Goal: Information Seeking & Learning: Learn about a topic

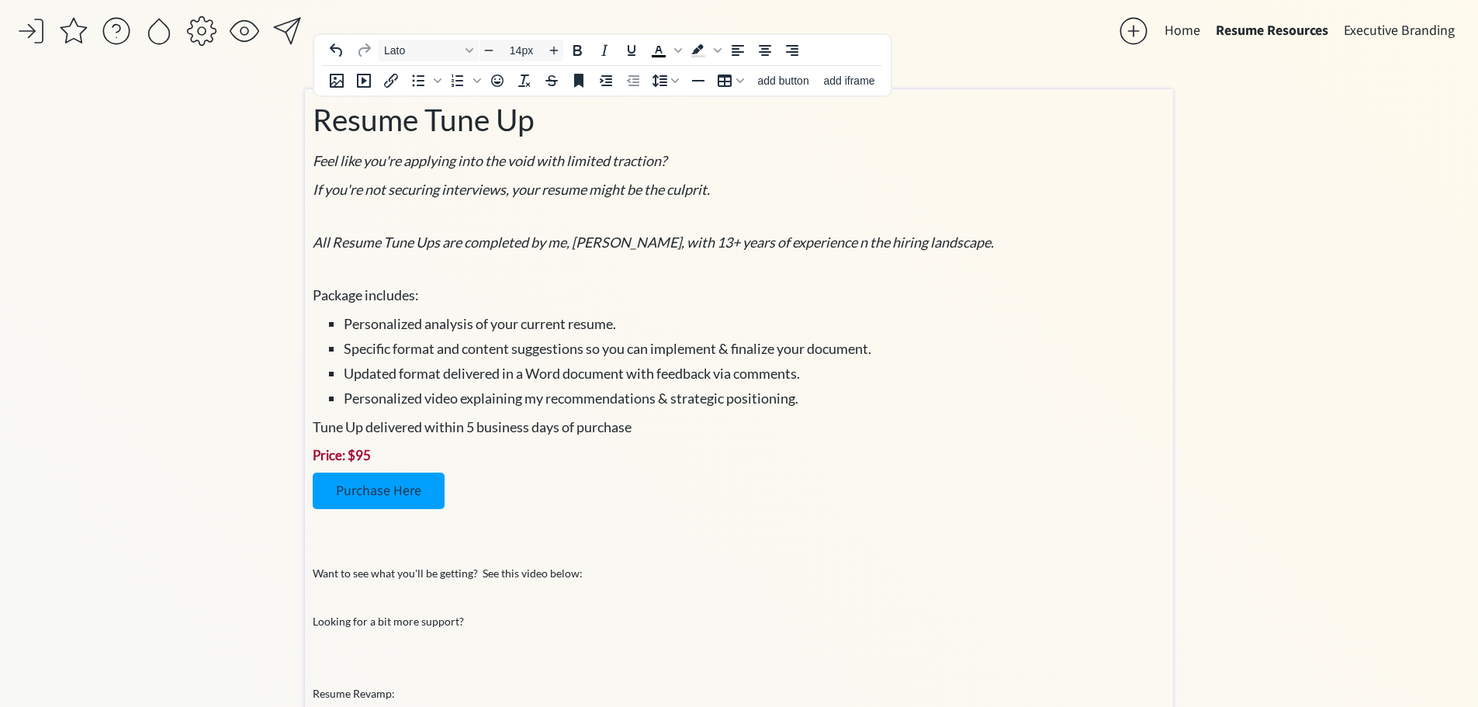
click at [889, 383] on li "Updated format delivered in a Word document with feedback via comments." at bounding box center [755, 373] width 822 height 21
click at [566, 456] on p "Price: $95" at bounding box center [739, 455] width 853 height 20
click at [545, 472] on div "Resume Tune Up Feel like you're applying into the void with limited traction? I…" at bounding box center [739, 411] width 853 height 628
click at [327, 119] on span "Resume Tune Up" at bounding box center [424, 120] width 222 height 36
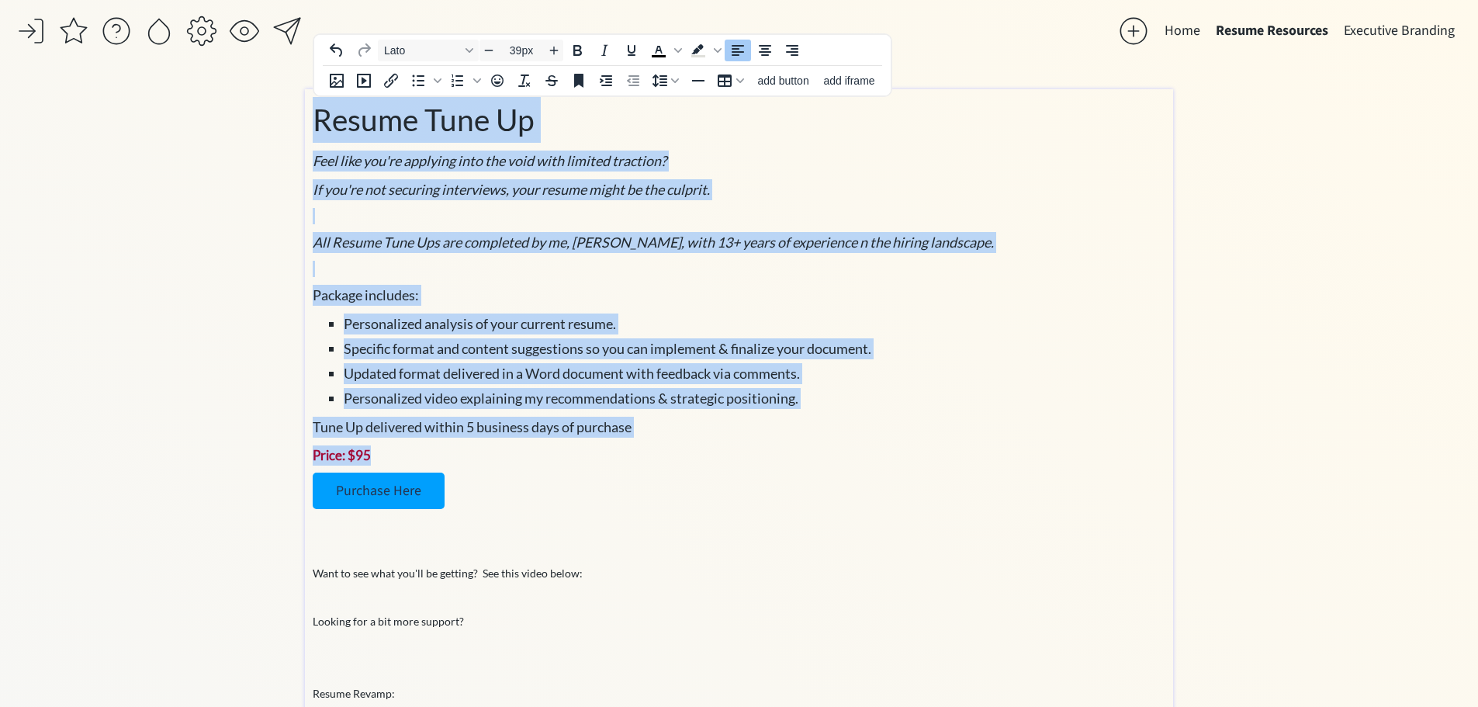
drag, startPoint x: 316, startPoint y: 119, endPoint x: 698, endPoint y: 452, distance: 507.5
click at [698, 452] on div "Resume Tune Up Feel like you're applying into the void with limited traction? I…" at bounding box center [739, 411] width 853 height 628
copy div "Resume Tune Up Feel like you're applying into the void with limited traction? I…"
click at [769, 444] on div "Resume Tune Up Feel like you're applying into the void with limited traction? I…" at bounding box center [739, 411] width 853 height 628
type input "17px"
